Goal: Book appointment/travel/reservation

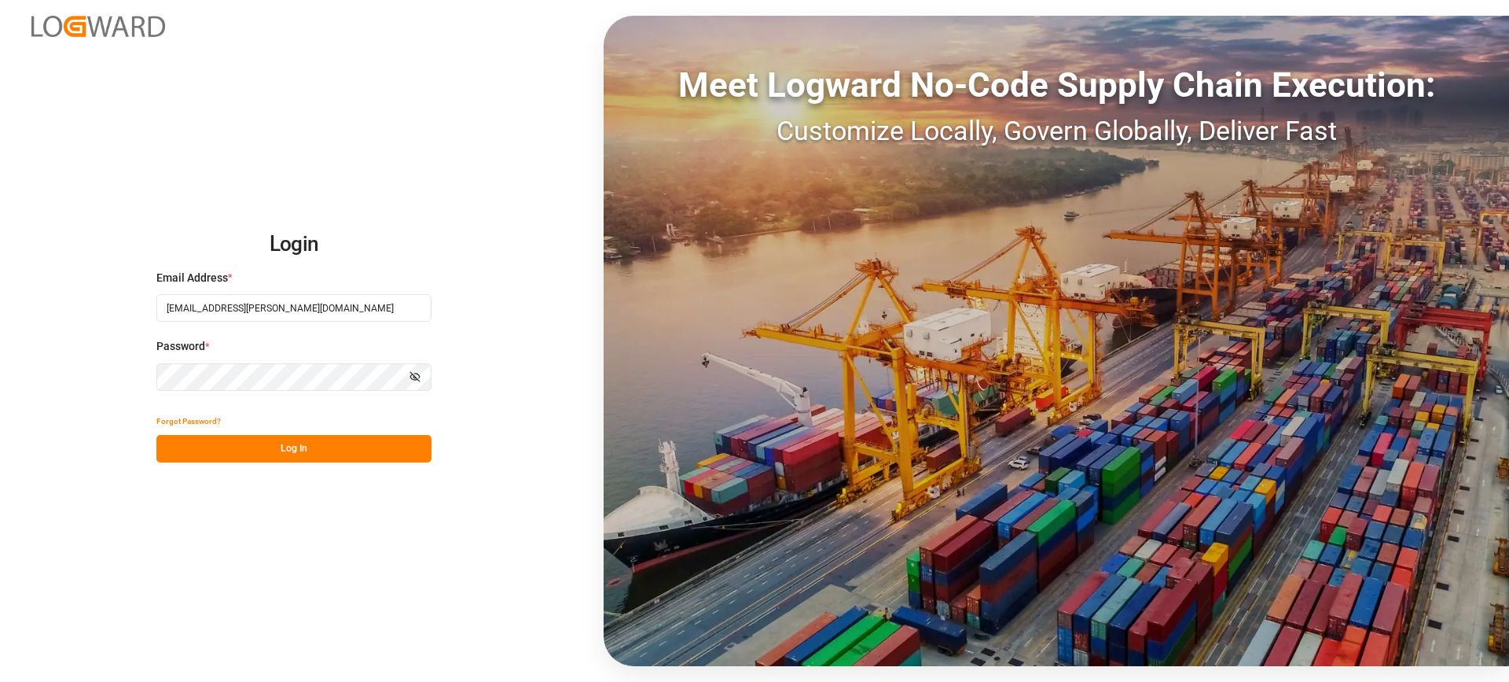
click at [361, 454] on button "Log In" at bounding box center [293, 449] width 275 height 28
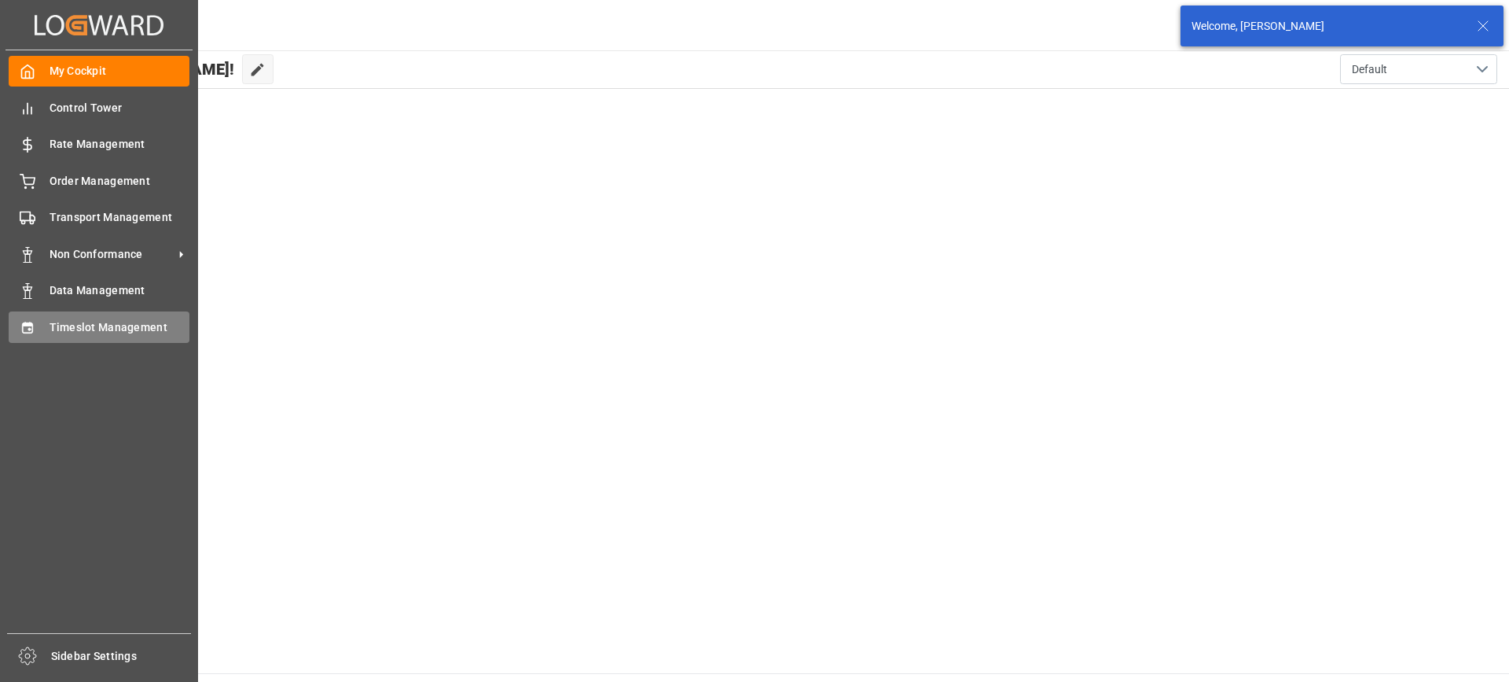
click at [39, 330] on div "Timeslot Management Timeslot Management" at bounding box center [99, 326] width 181 height 31
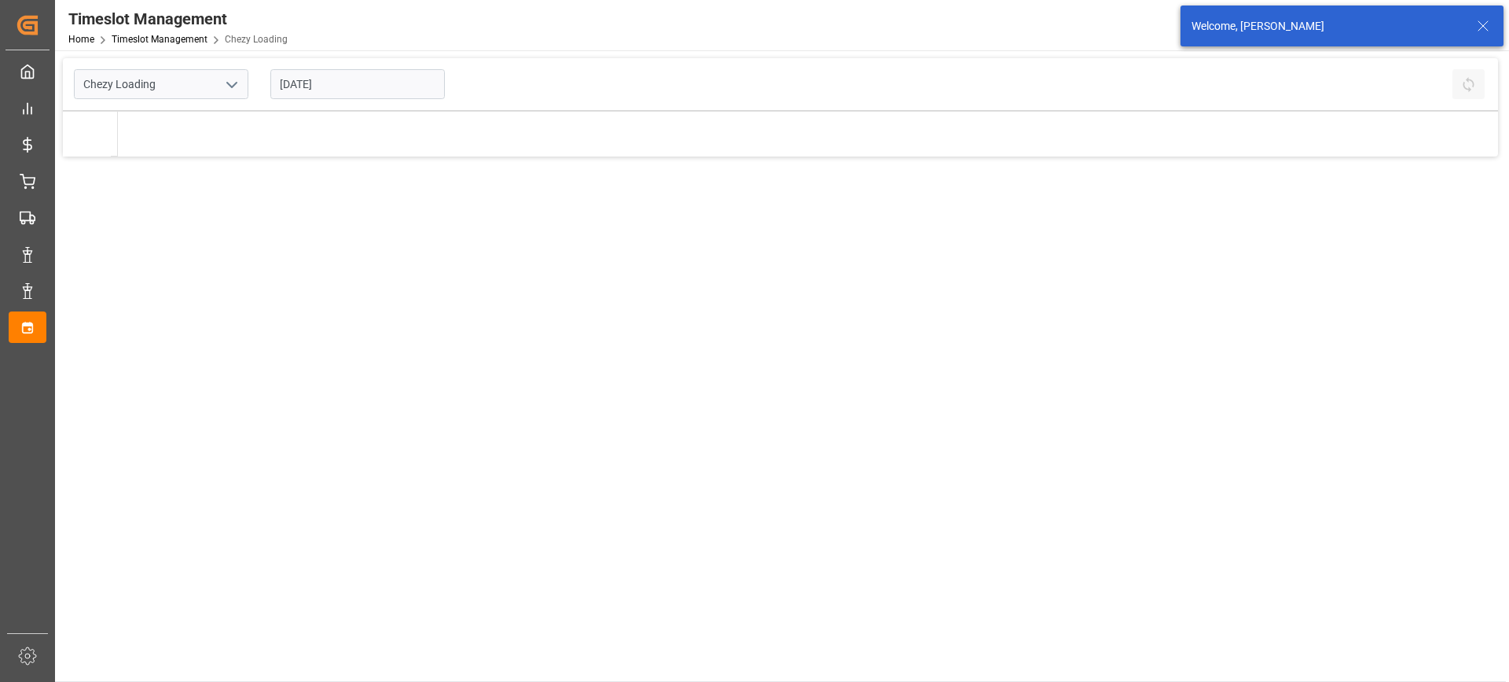
click at [400, 81] on input "[DATE]" at bounding box center [357, 84] width 175 height 30
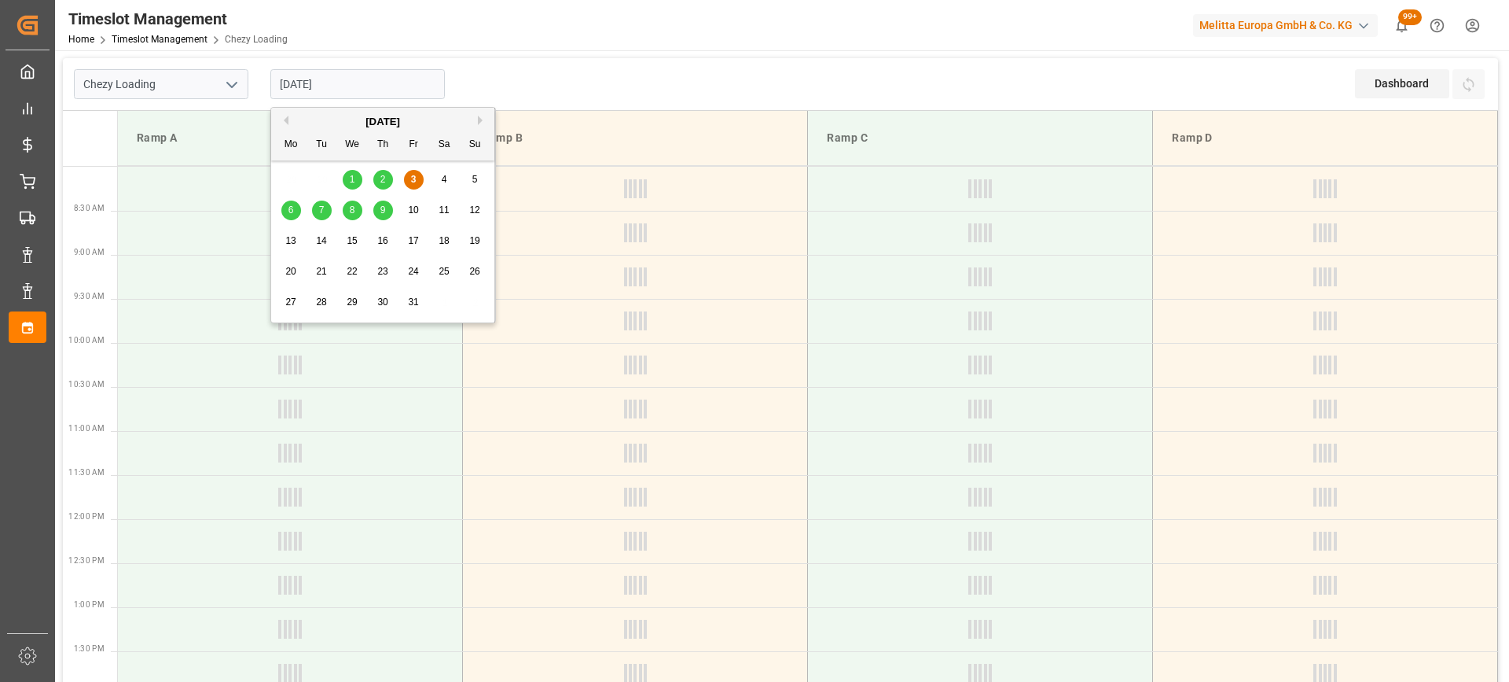
click at [380, 208] on span "9" at bounding box center [383, 209] width 6 height 11
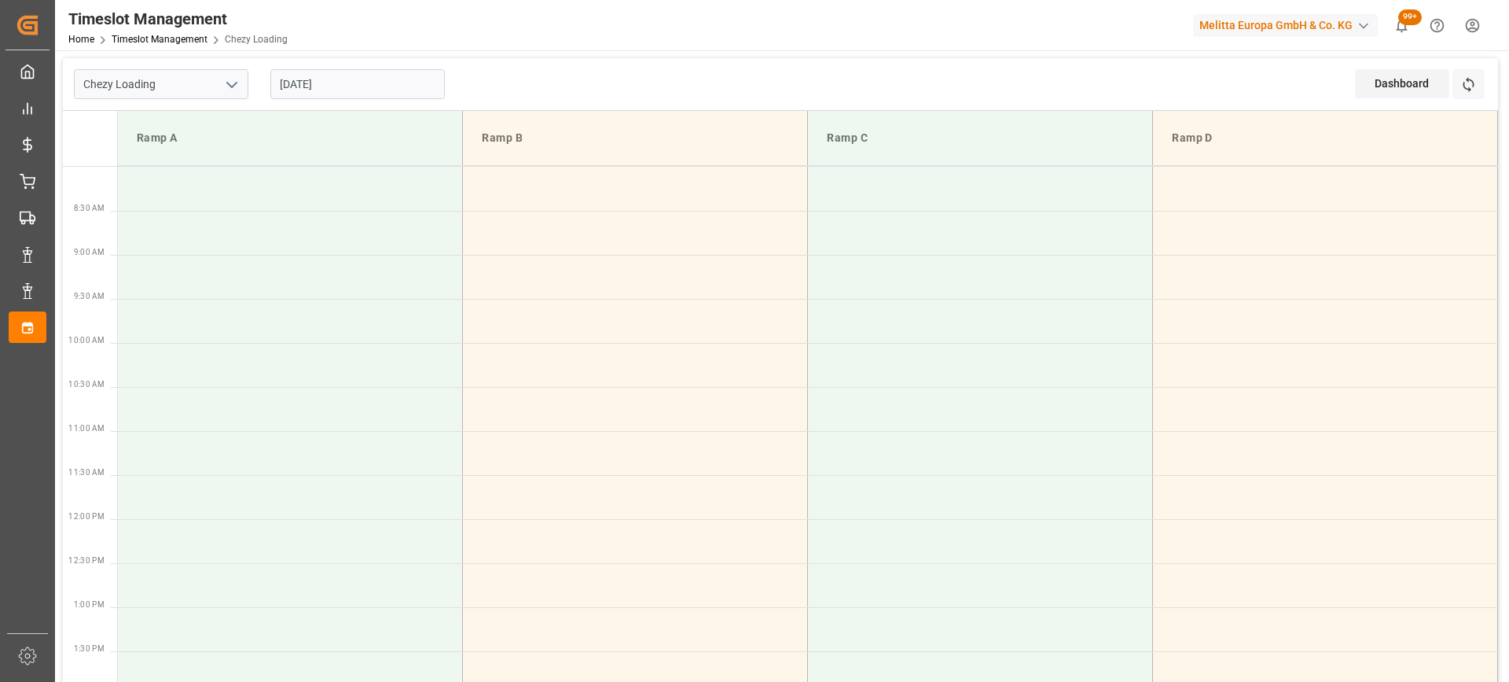
click at [376, 94] on input "[DATE]" at bounding box center [357, 84] width 175 height 30
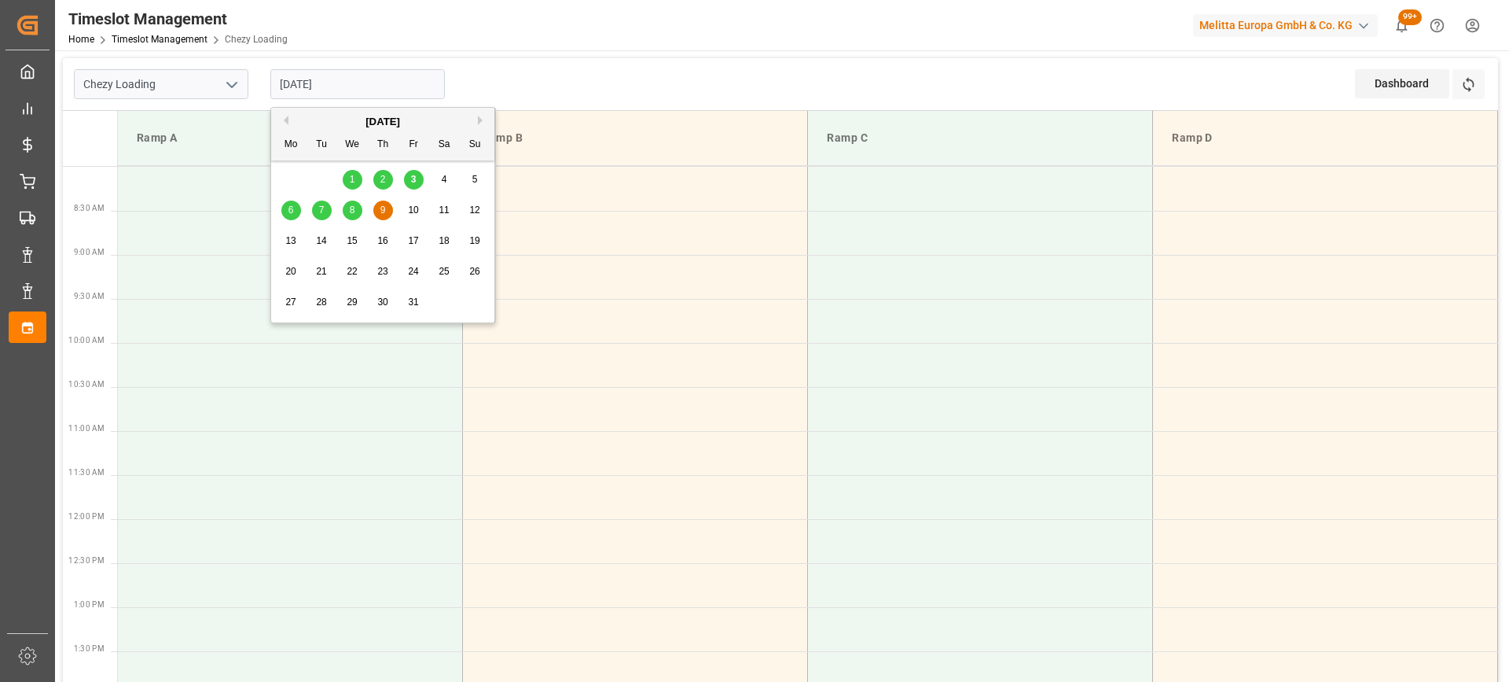
click at [289, 208] on span "6" at bounding box center [292, 209] width 6 height 11
type input "[DATE]"
